Goal: Browse casually: Explore the website without a specific task or goal

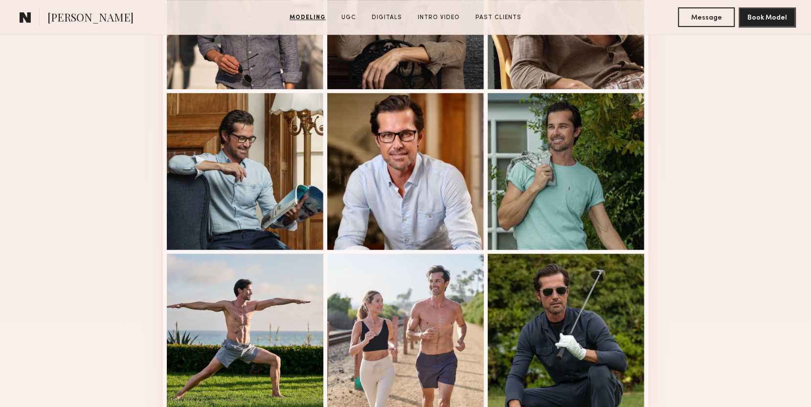
scroll to position [535, 0]
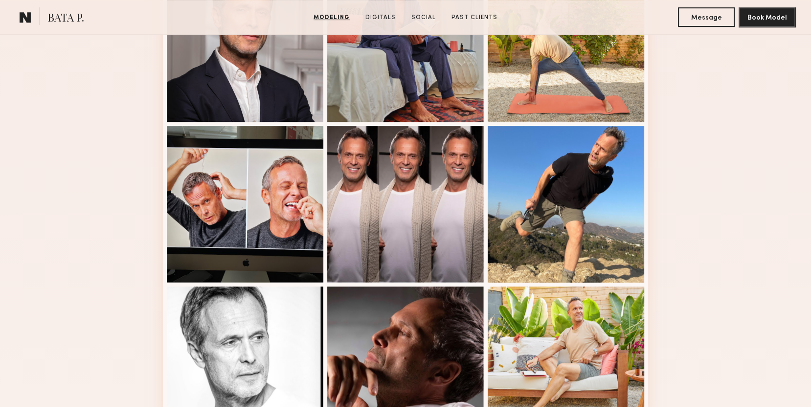
scroll to position [550, 0]
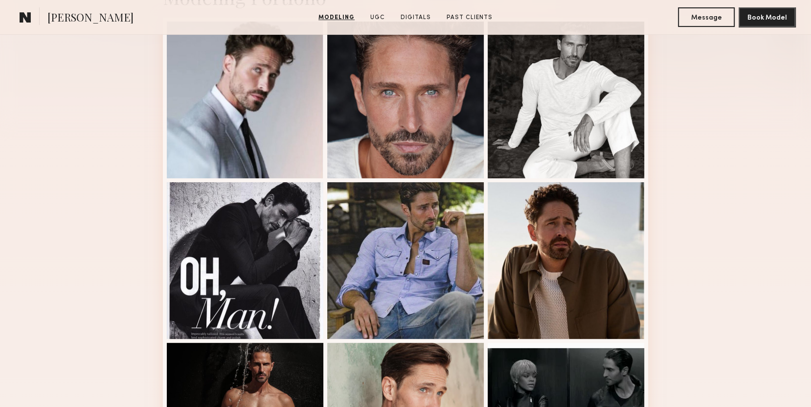
scroll to position [270, 0]
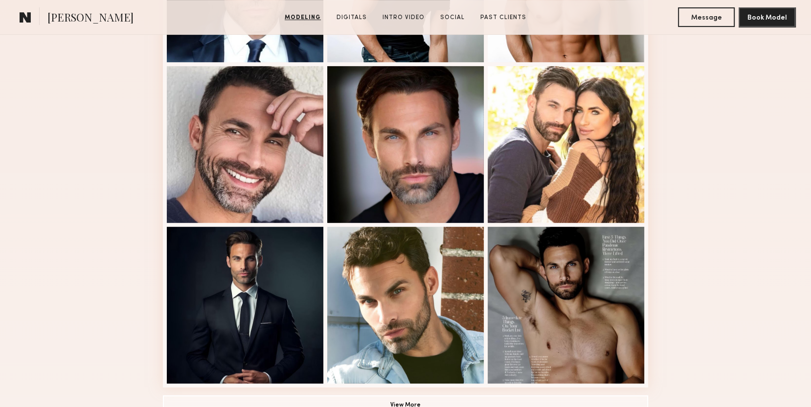
scroll to position [470, 0]
